Goal: Navigation & Orientation: Understand site structure

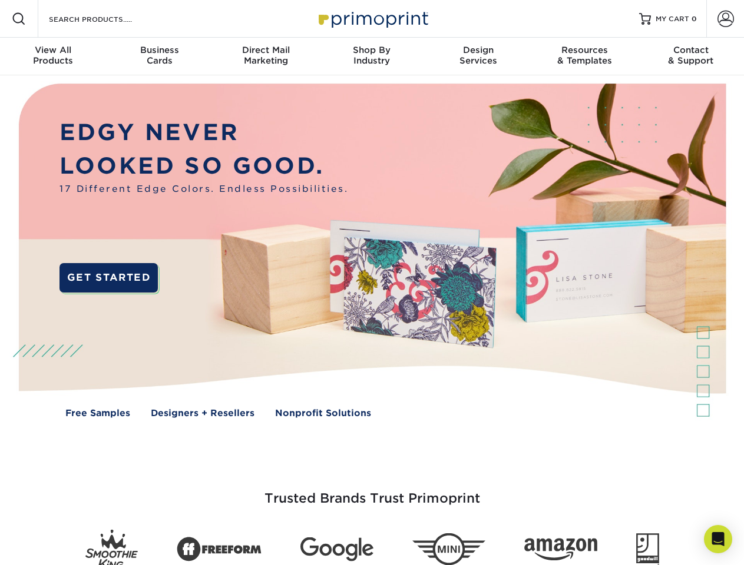
click at [372, 283] on img at bounding box center [372, 259] width 736 height 368
click at [19, 19] on span at bounding box center [19, 19] width 14 height 14
click at [725, 19] on span at bounding box center [725, 19] width 16 height 16
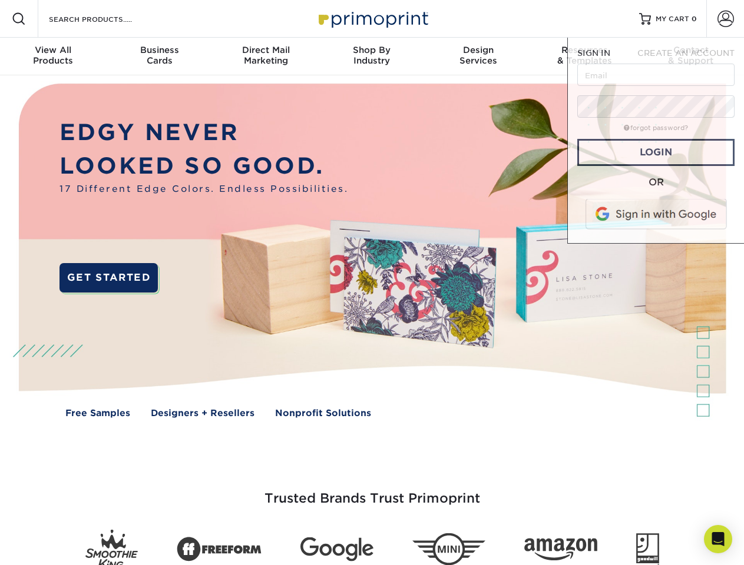
click at [53, 57] on div "View All Products" at bounding box center [53, 55] width 106 height 21
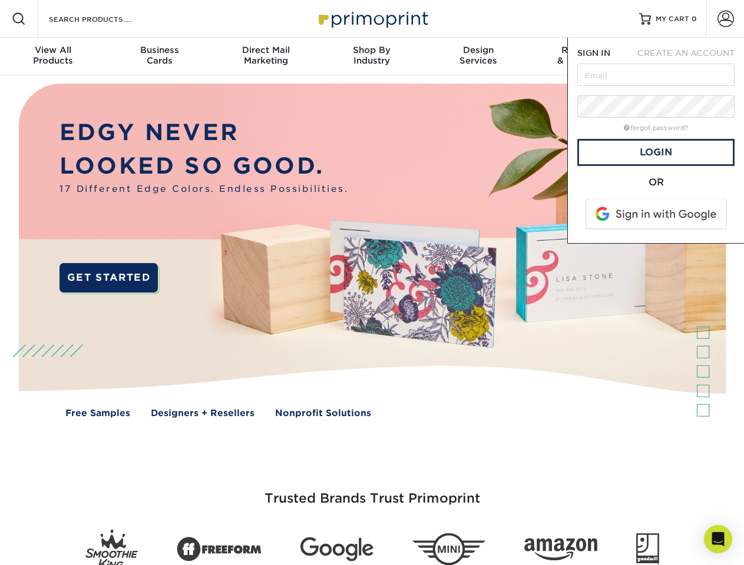
click at [159, 57] on div "Business Cards" at bounding box center [159, 55] width 106 height 21
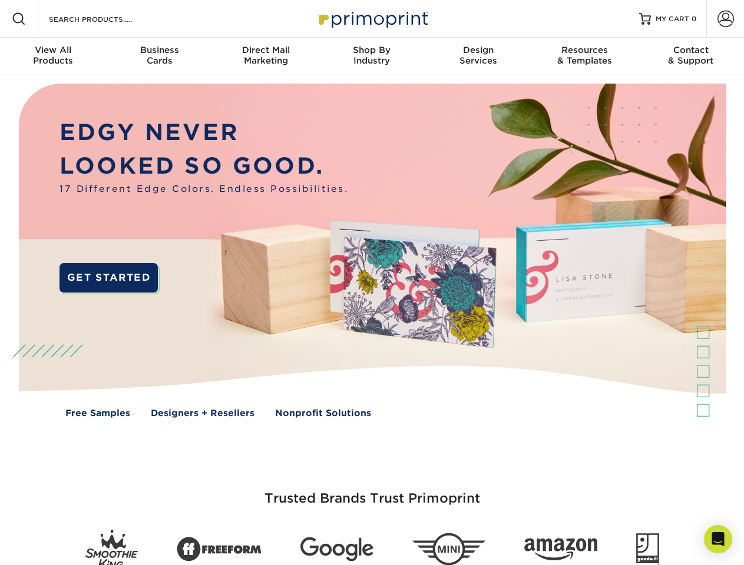
click at [266, 57] on div "Direct Mail Marketing" at bounding box center [266, 55] width 106 height 21
click at [372, 57] on div "Shop By Industry" at bounding box center [372, 55] width 106 height 21
click at [478, 57] on div "Design Services" at bounding box center [478, 55] width 106 height 21
click at [584, 57] on div "Resources & Templates" at bounding box center [584, 55] width 106 height 21
click at [691, 57] on div "Contact & Support" at bounding box center [691, 55] width 106 height 21
